Goal: Use online tool/utility: Utilize a website feature to perform a specific function

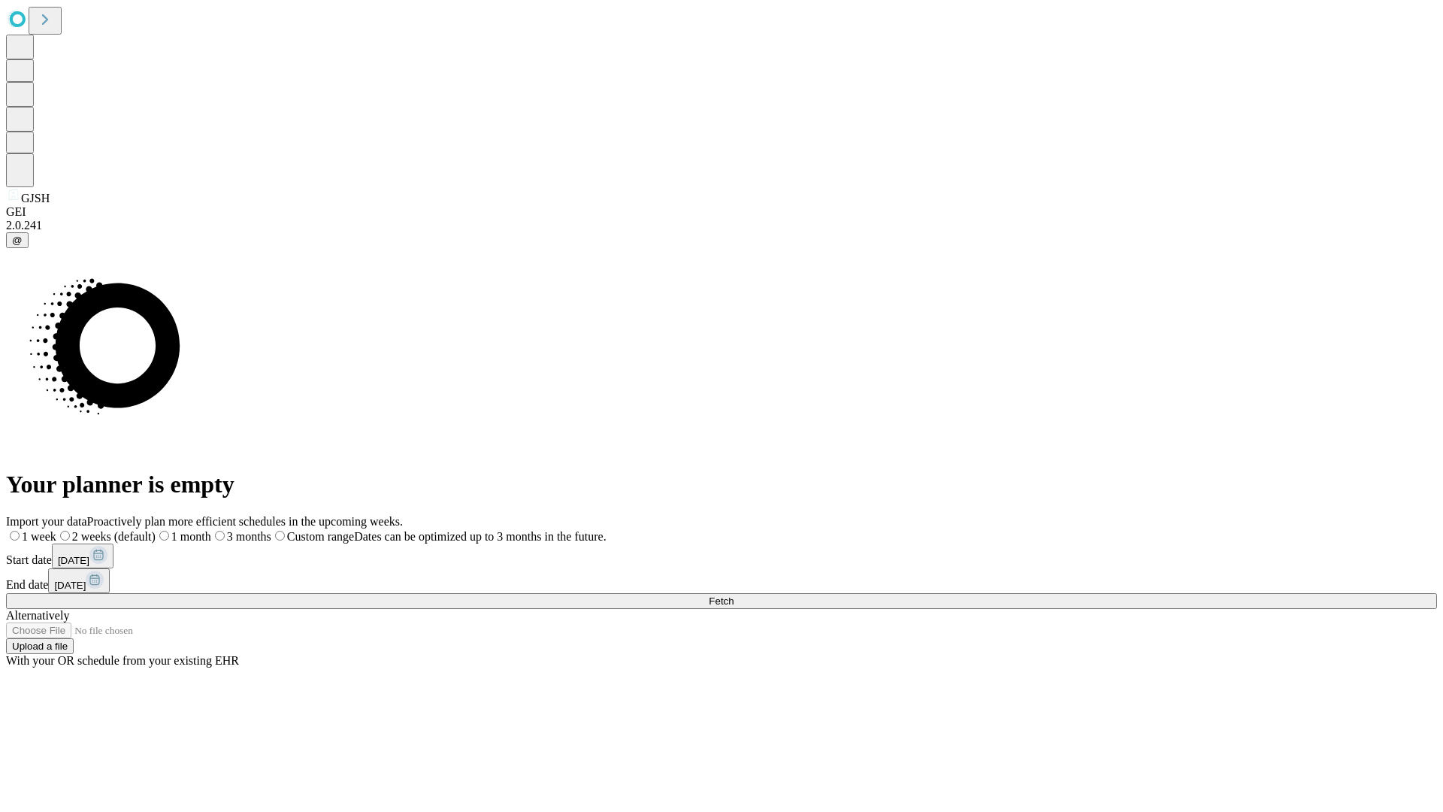
click at [733, 595] on span "Fetch" at bounding box center [721, 600] width 25 height 11
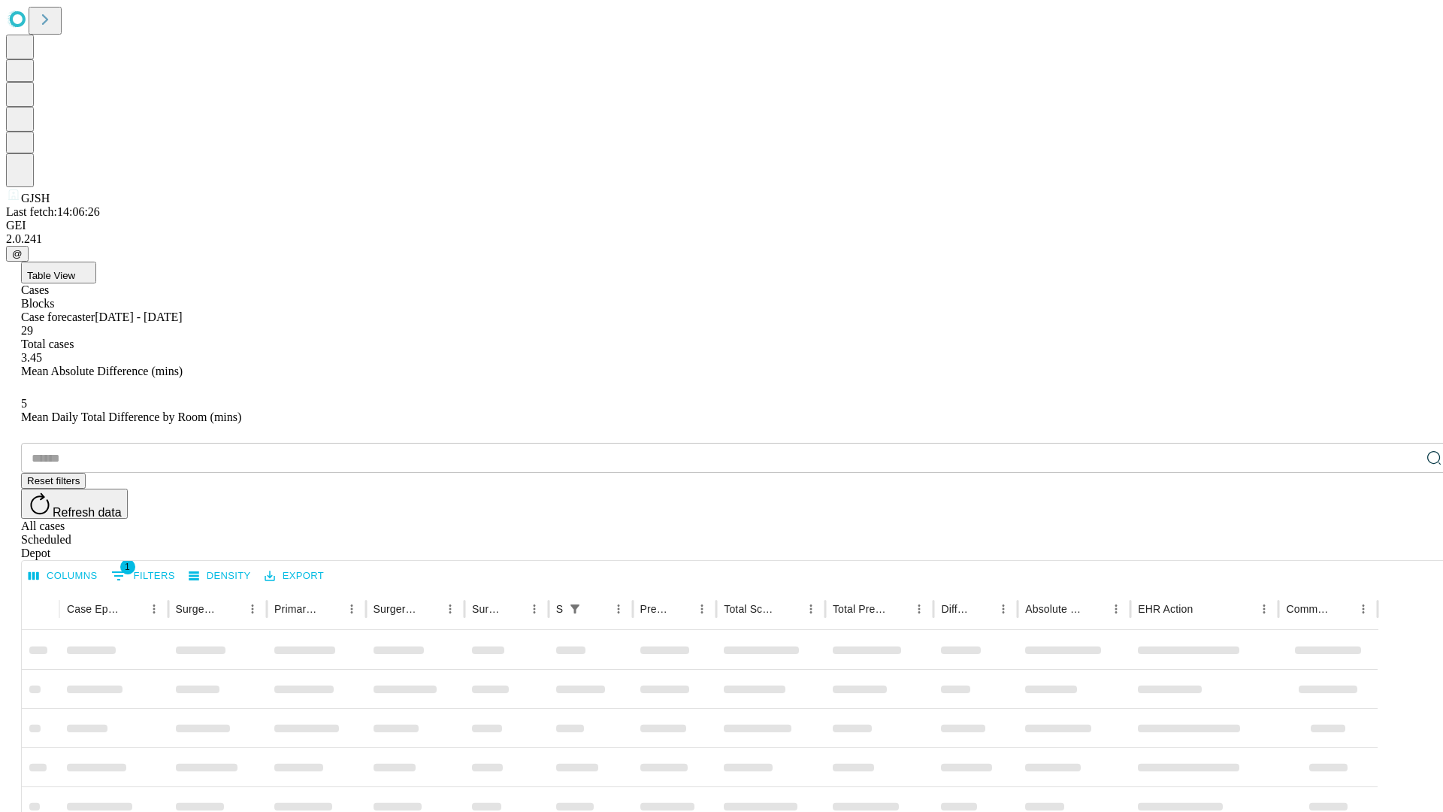
click at [75, 270] on span "Table View" at bounding box center [51, 275] width 48 height 11
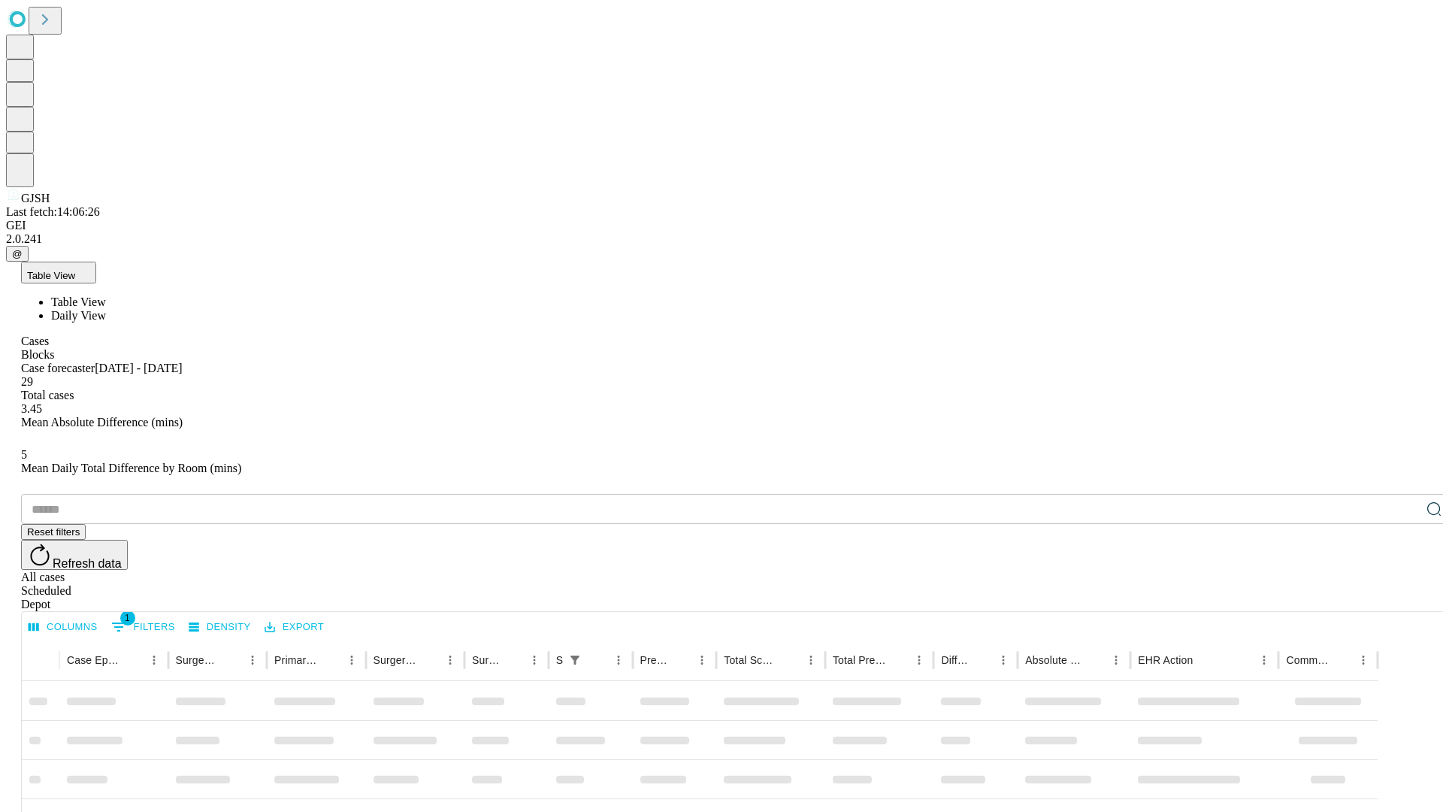
click at [106, 309] on span "Daily View" at bounding box center [78, 315] width 55 height 13
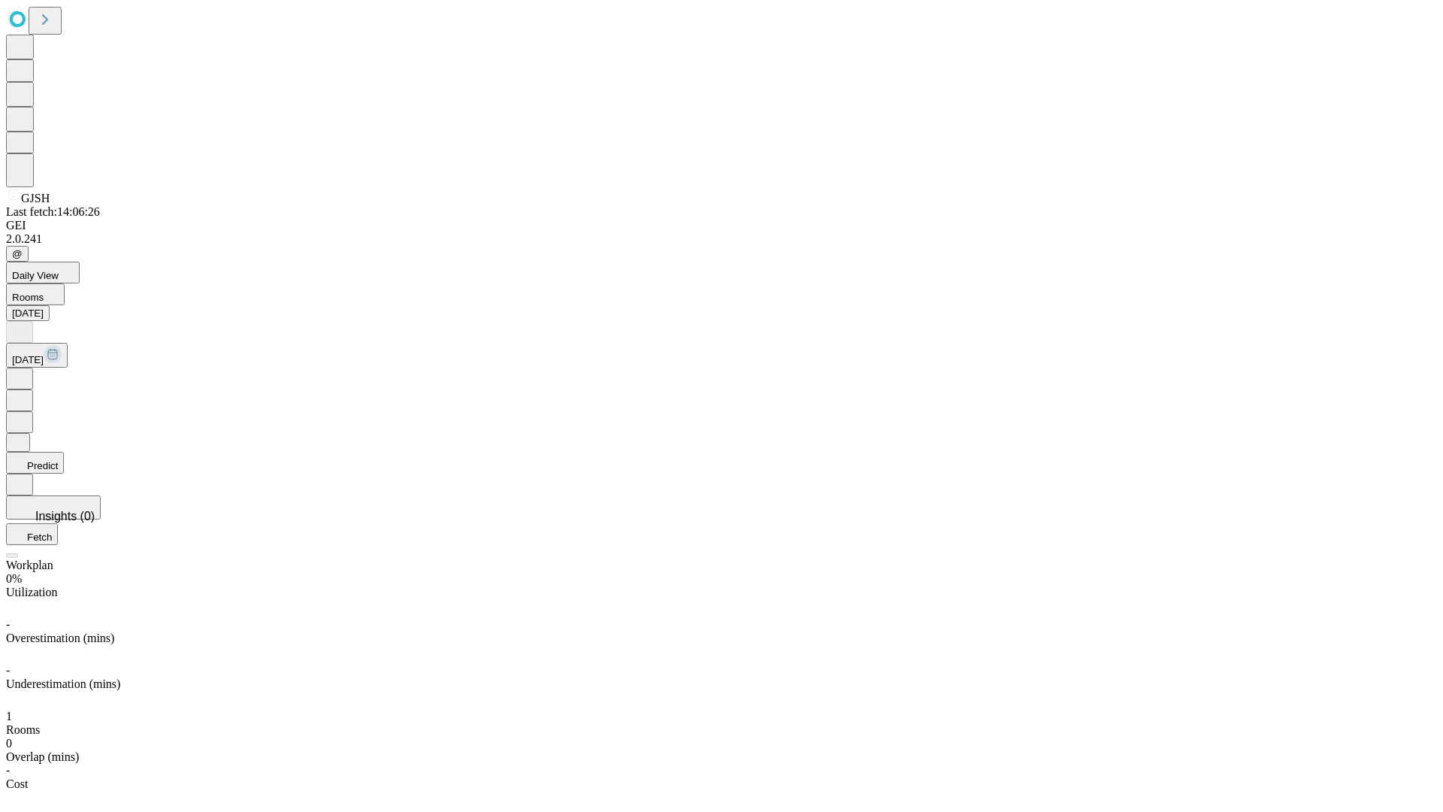
click at [64, 452] on button "Predict" at bounding box center [35, 463] width 58 height 22
